Goal: Find contact information: Find contact information

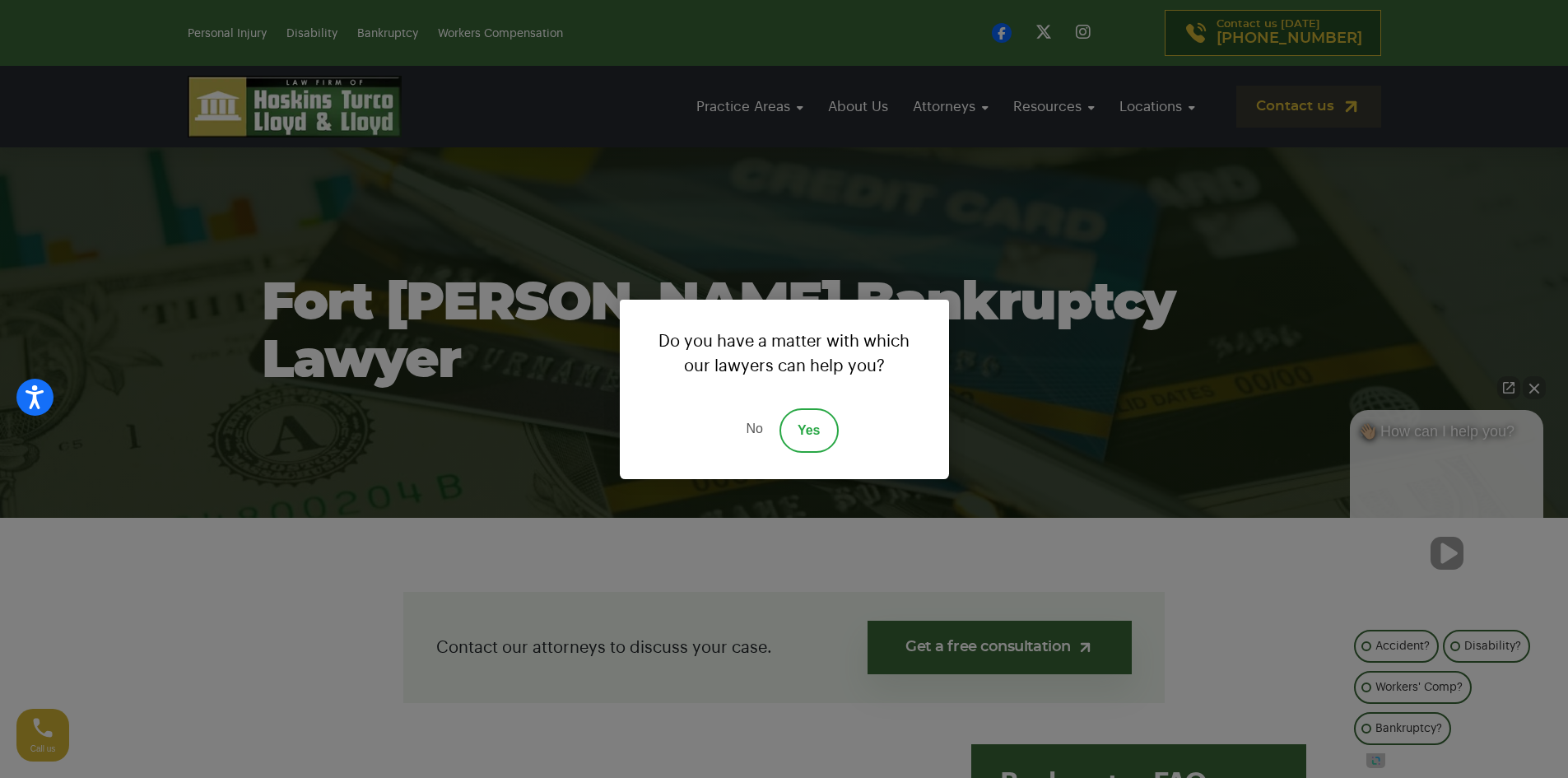
click at [758, 424] on link "No" at bounding box center [754, 430] width 50 height 44
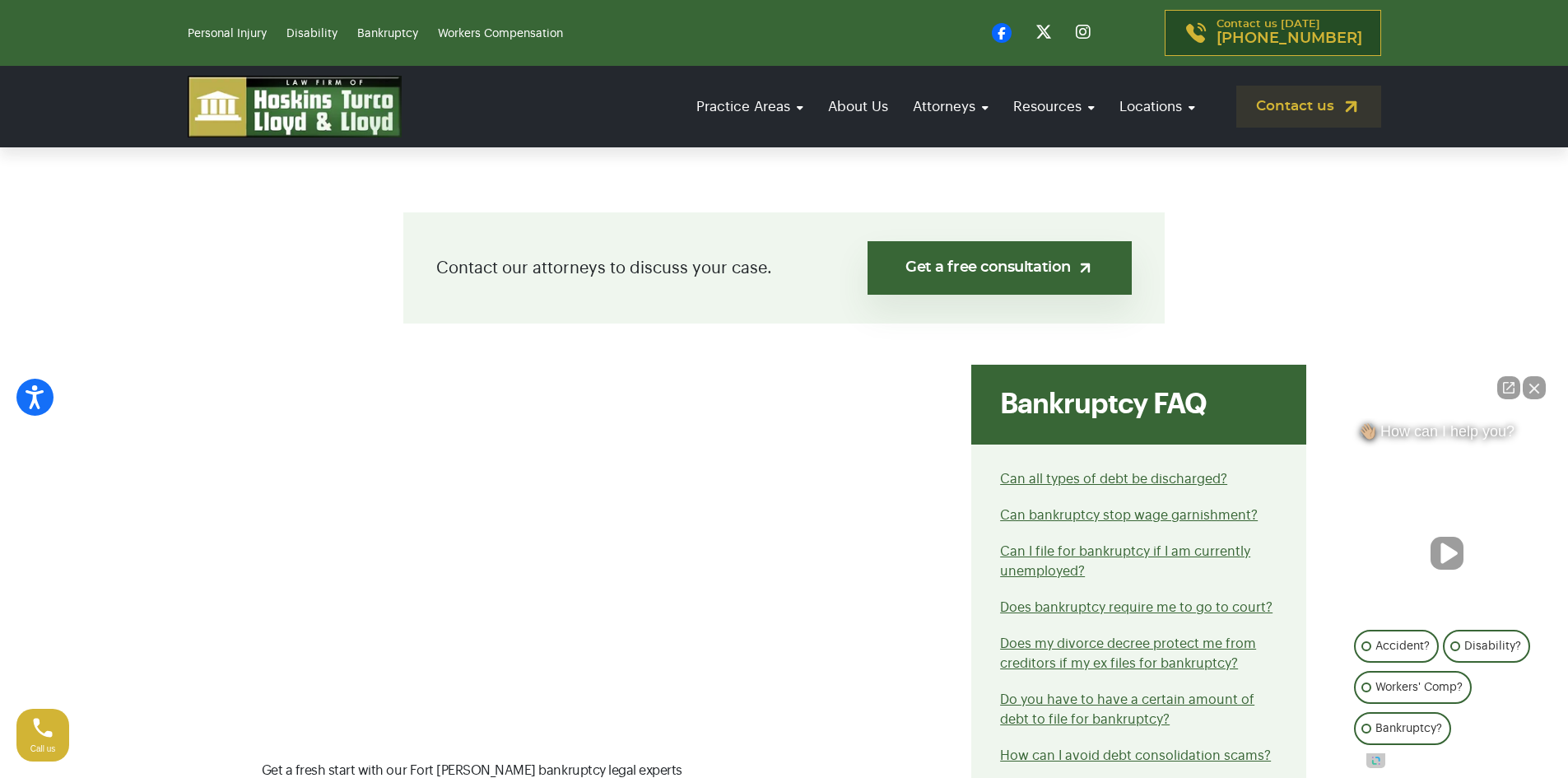
scroll to position [412, 0]
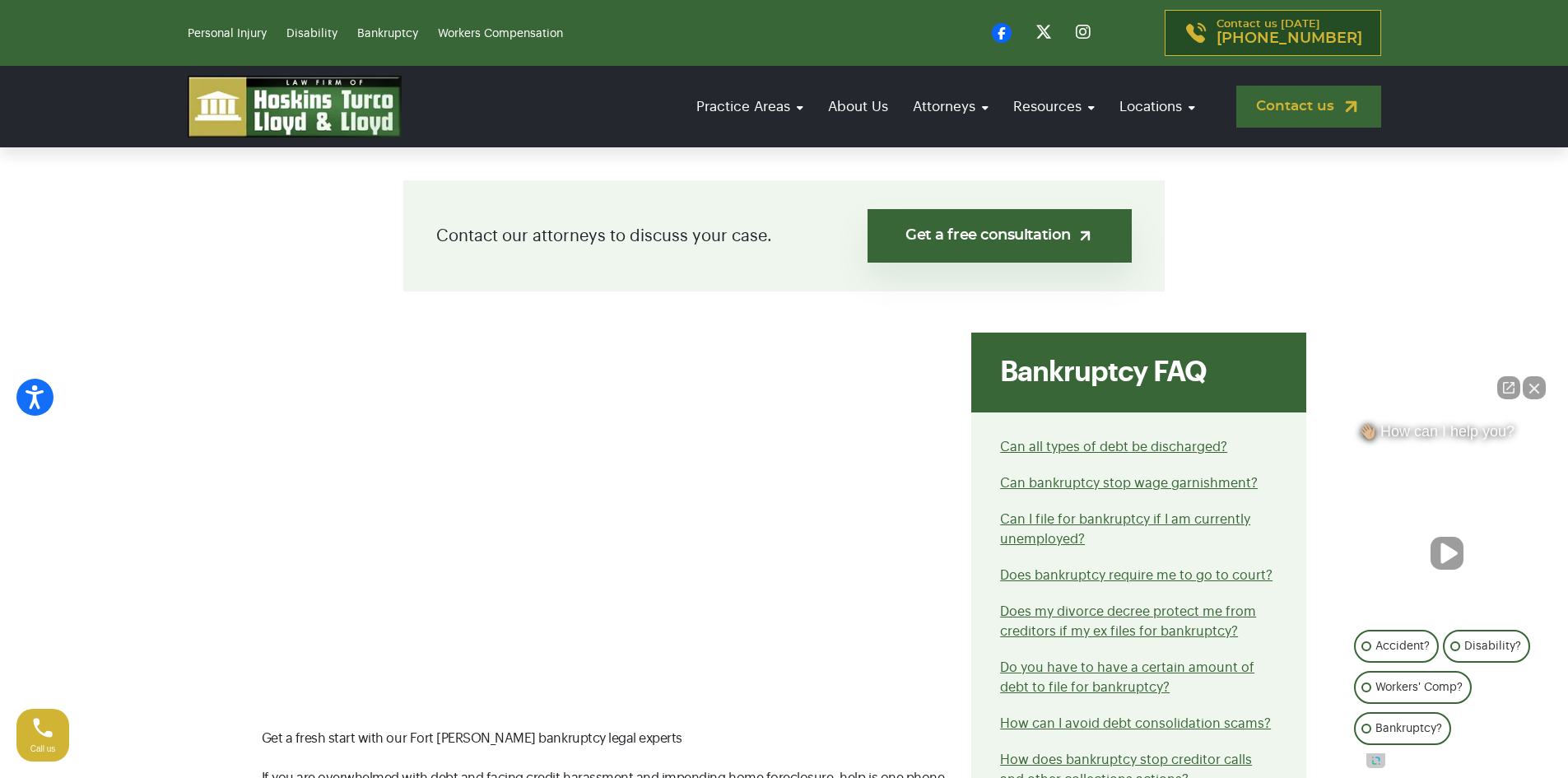
click at [1314, 106] on link "Contact us" at bounding box center [1308, 106] width 145 height 42
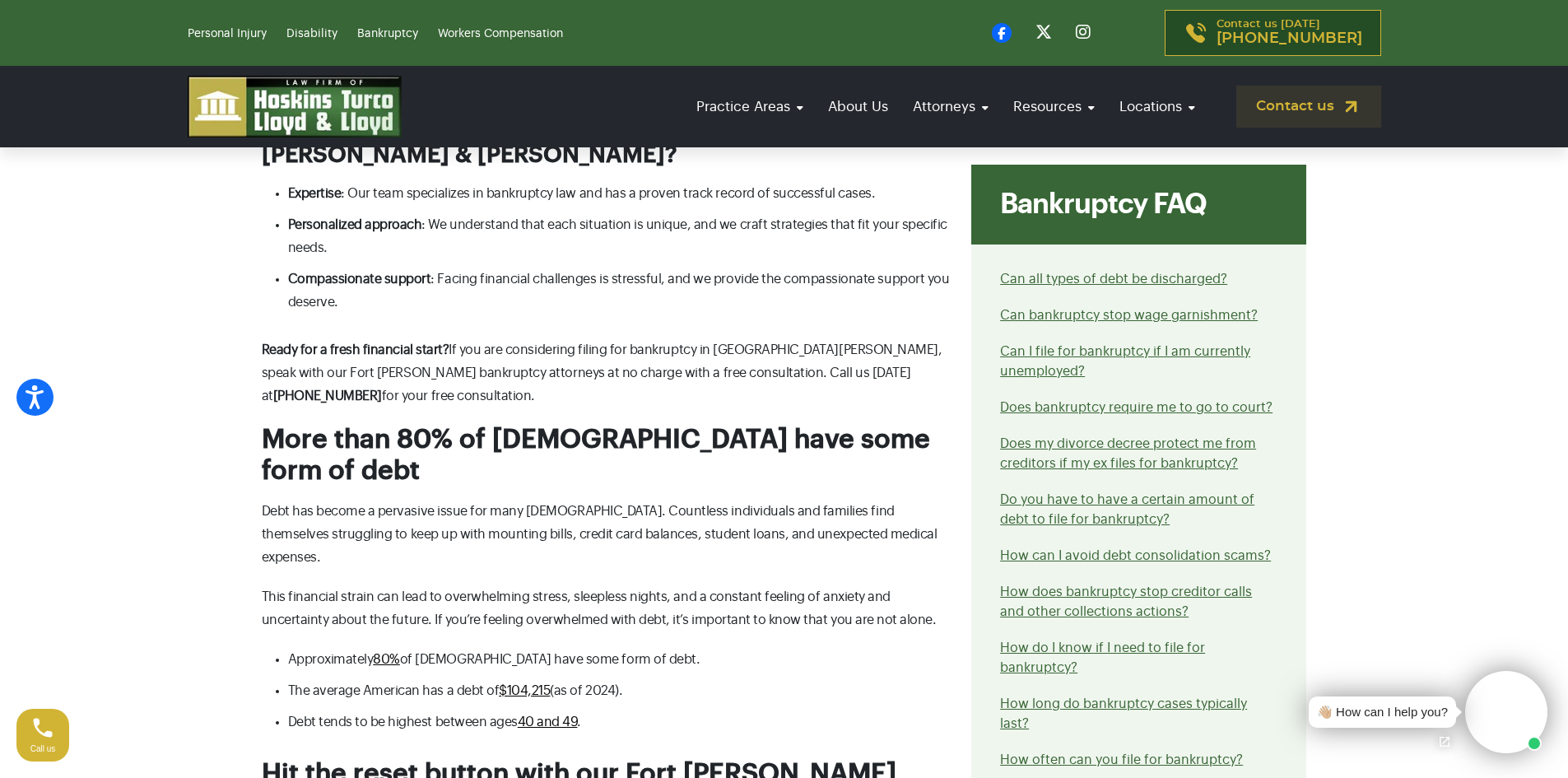
scroll to position [1647, 0]
